Goal: Navigation & Orientation: Find specific page/section

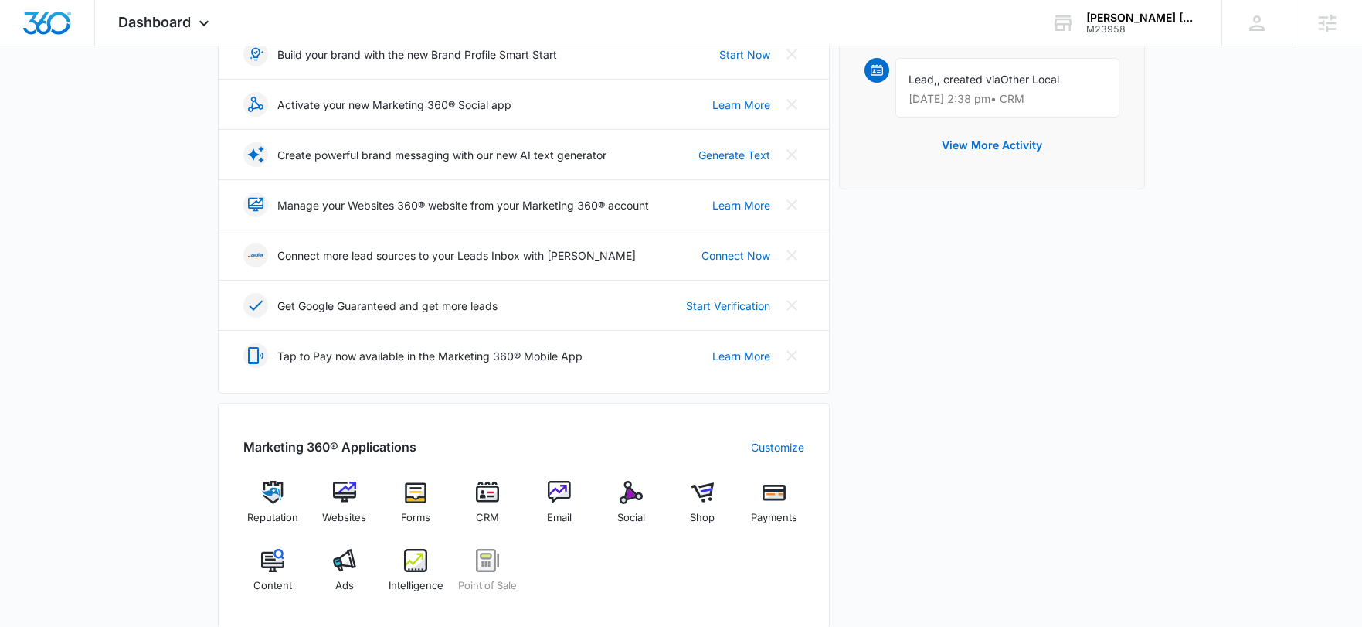
scroll to position [178, 0]
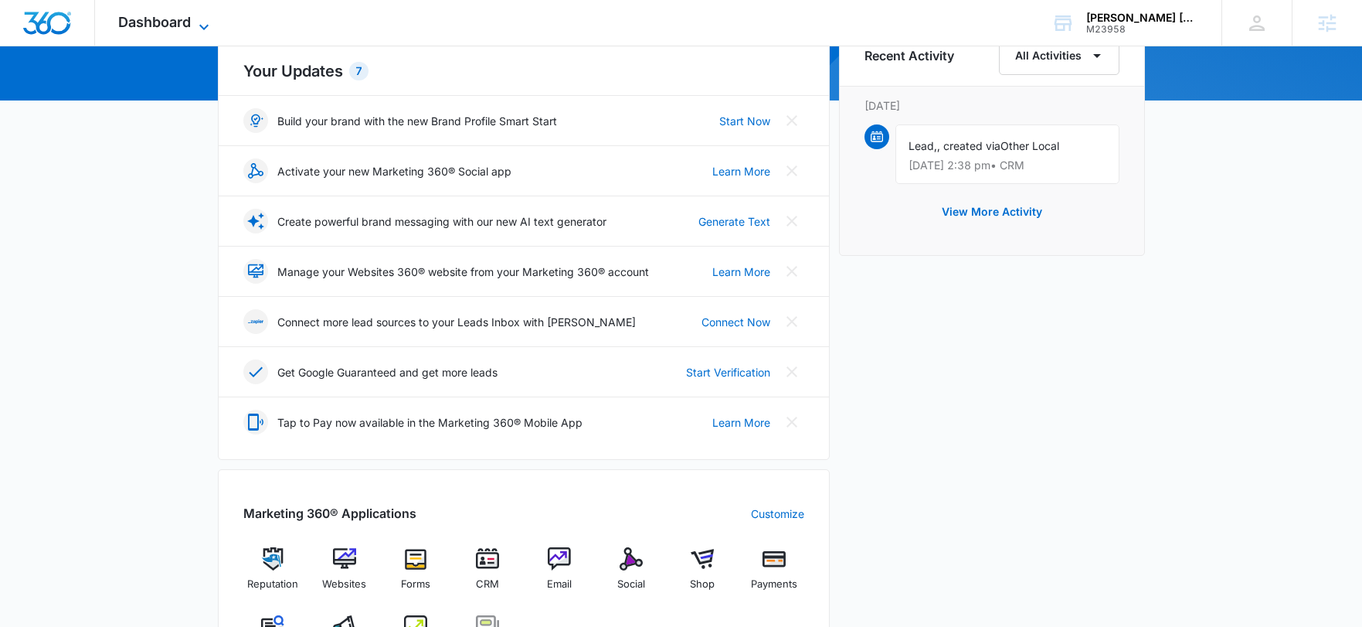
click at [173, 18] on span "Dashboard" at bounding box center [154, 22] width 73 height 16
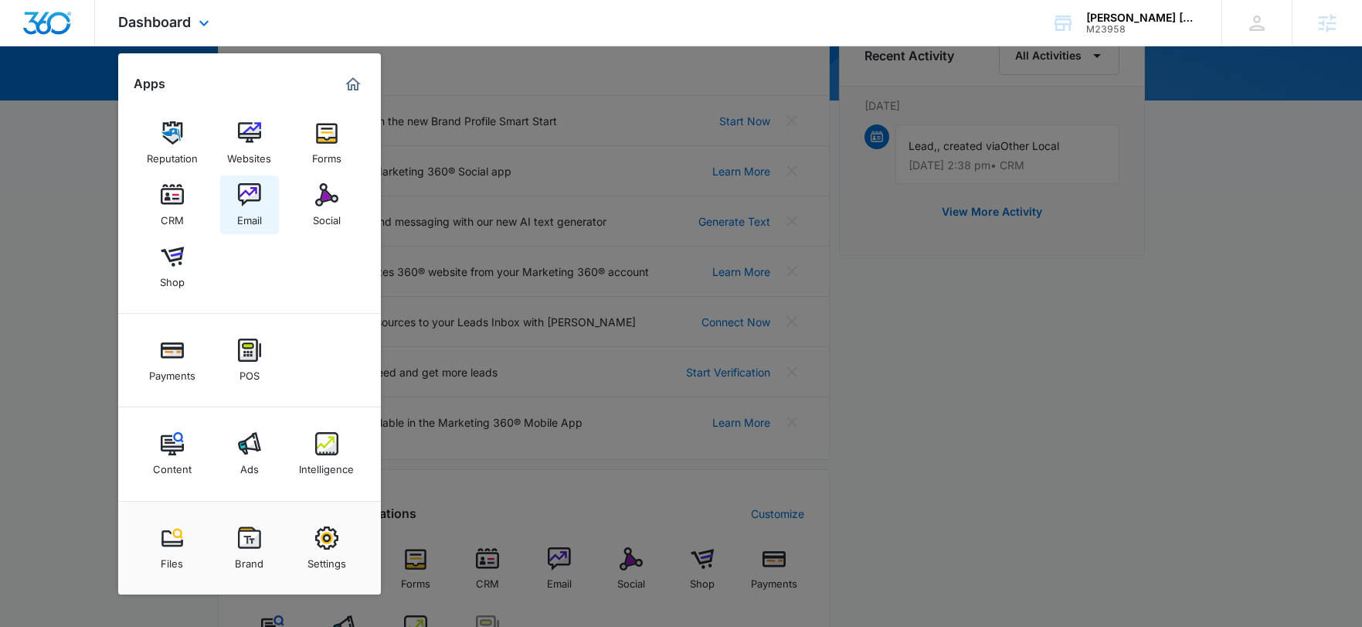
click at [253, 207] on div "Email" at bounding box center [249, 216] width 25 height 20
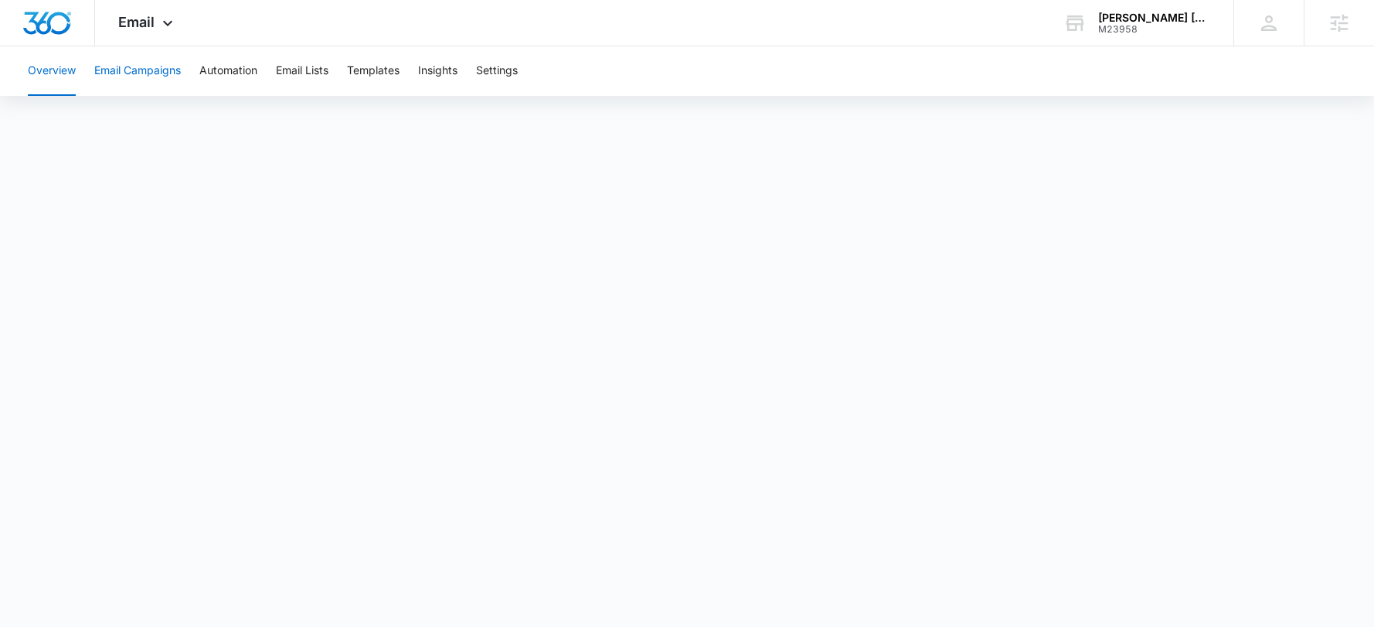
click at [153, 80] on button "Email Campaigns" at bounding box center [137, 70] width 87 height 49
